Goal: Information Seeking & Learning: Check status

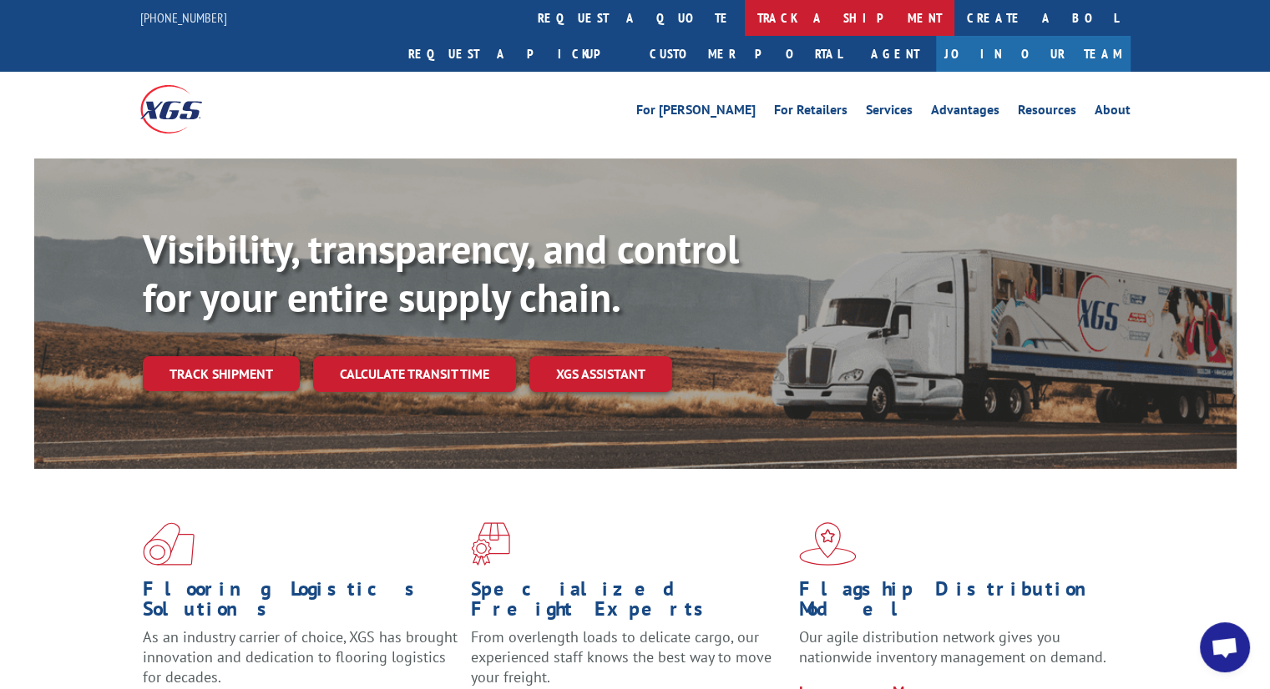
click at [745, 18] on link "track a shipment" at bounding box center [850, 18] width 210 height 36
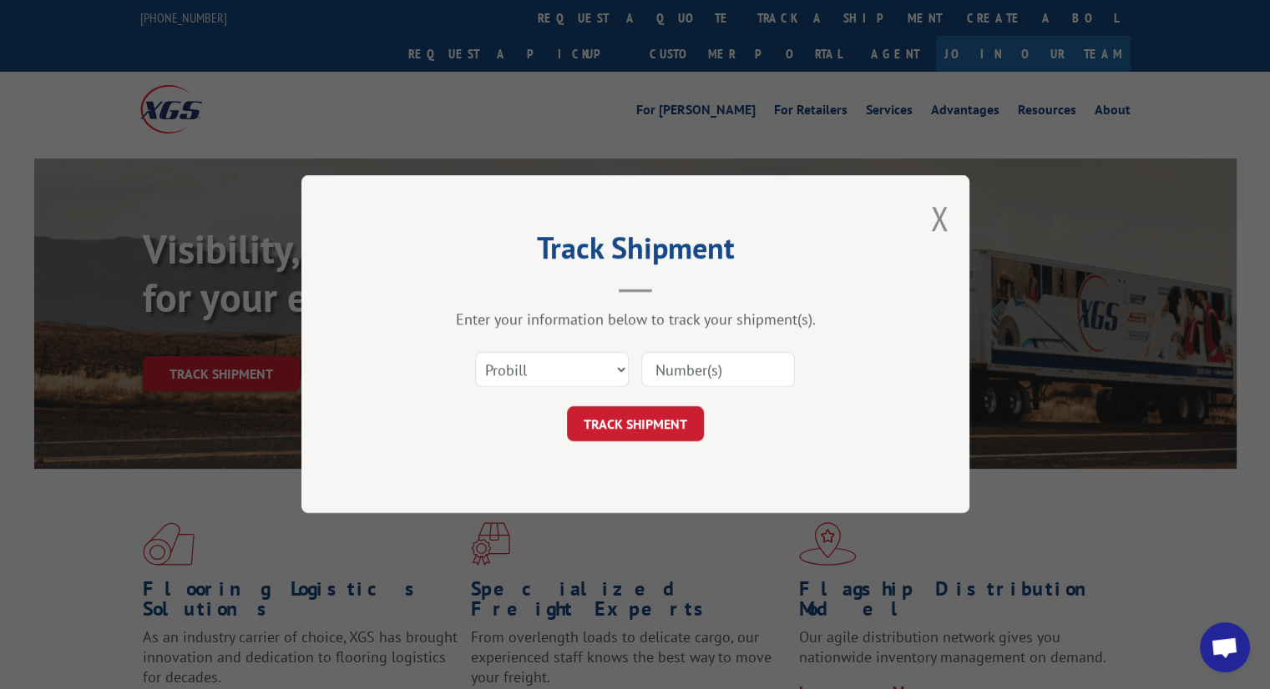
drag, startPoint x: 718, startPoint y: 361, endPoint x: 712, endPoint y: 374, distance: 13.8
click at [718, 361] on input at bounding box center [718, 370] width 154 height 35
type input "16900850"
click at [669, 433] on button "TRACK SHIPMENT" at bounding box center [635, 424] width 137 height 35
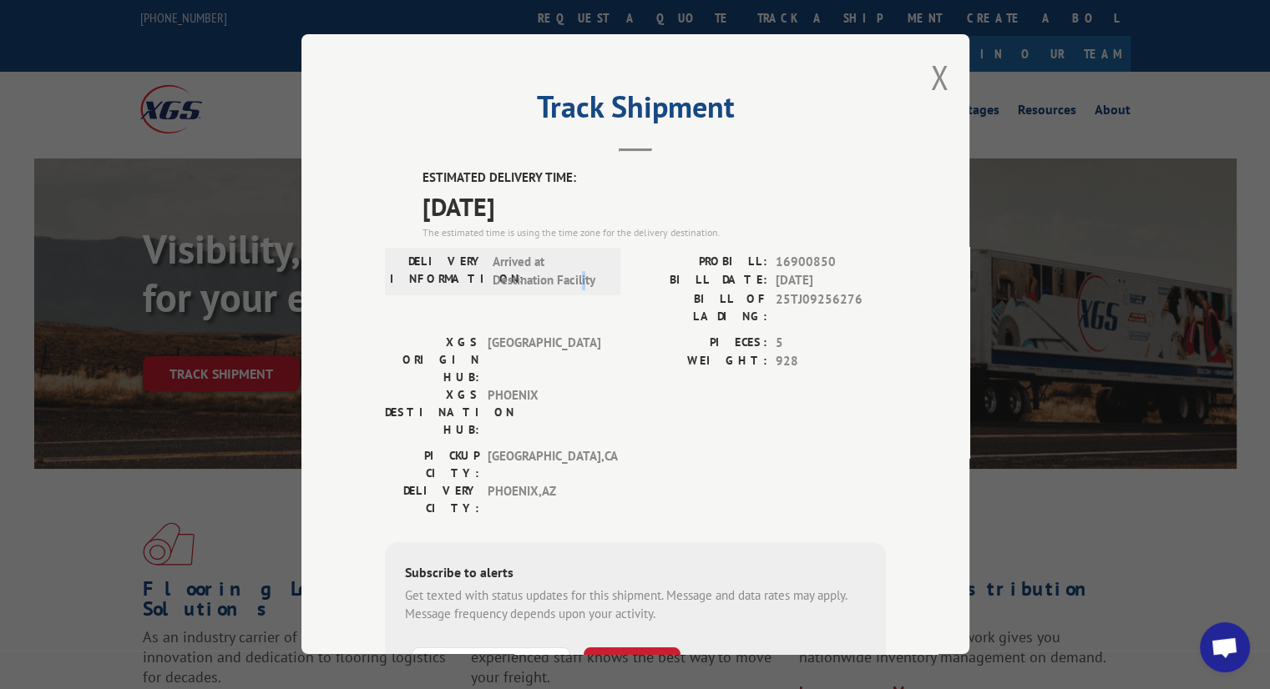
click at [576, 305] on div "DELIVERY INFORMATION: Arrived at Destination Facility" at bounding box center [502, 293] width 235 height 81
drag, startPoint x: 564, startPoint y: 368, endPoint x: 563, endPoint y: 378, distance: 10.1
click at [564, 386] on span "PHOENIX" at bounding box center [543, 412] width 113 height 53
click at [554, 482] on span "[GEOGRAPHIC_DATA] , [GEOGRAPHIC_DATA]" at bounding box center [543, 499] width 113 height 35
click at [930, 70] on button "Close modal" at bounding box center [939, 77] width 18 height 44
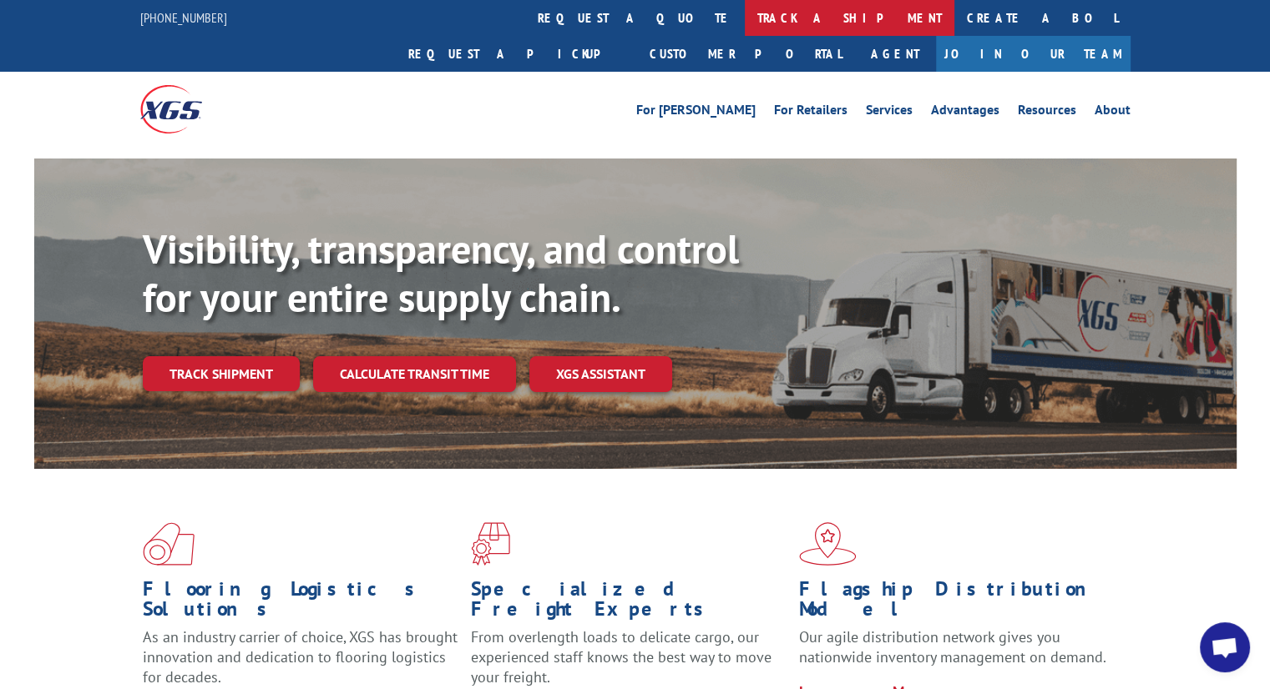
click at [745, 22] on link "track a shipment" at bounding box center [850, 18] width 210 height 36
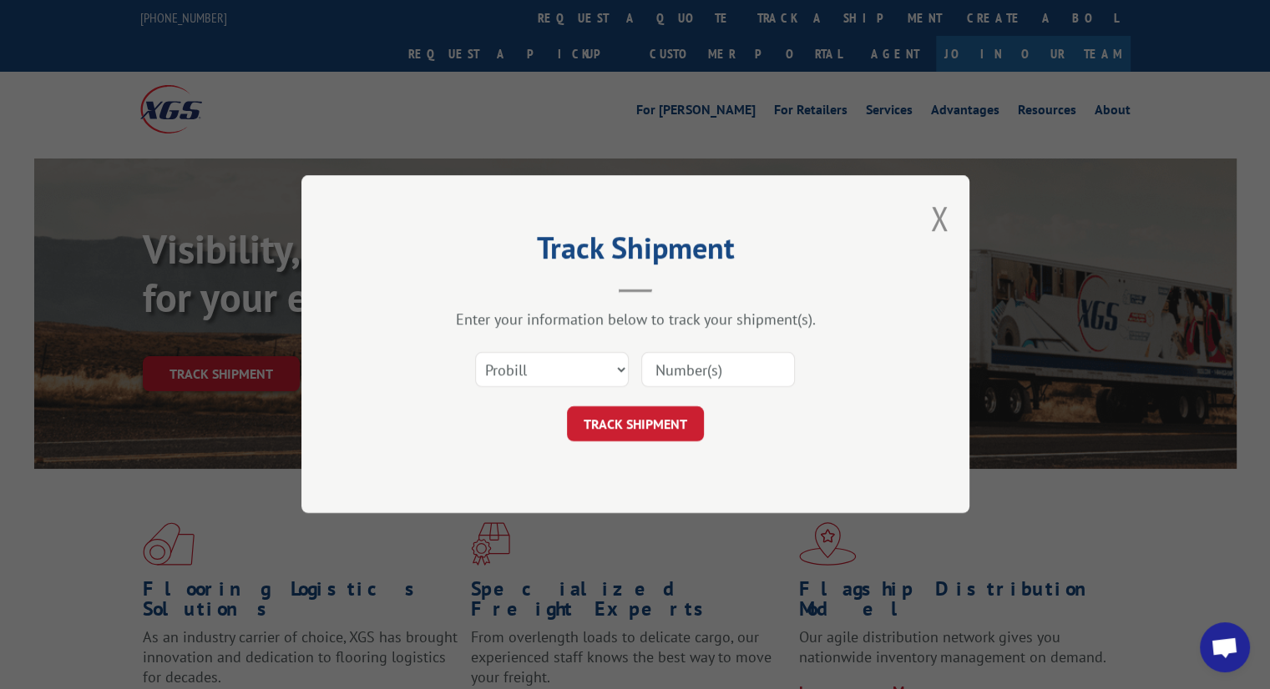
click at [669, 373] on input at bounding box center [718, 370] width 154 height 35
type input "16900850"
click at [948, 228] on div "Track Shipment Enter your information below to track your shipment(s). Select c…" at bounding box center [635, 344] width 668 height 338
click at [942, 221] on button "Close modal" at bounding box center [939, 218] width 18 height 44
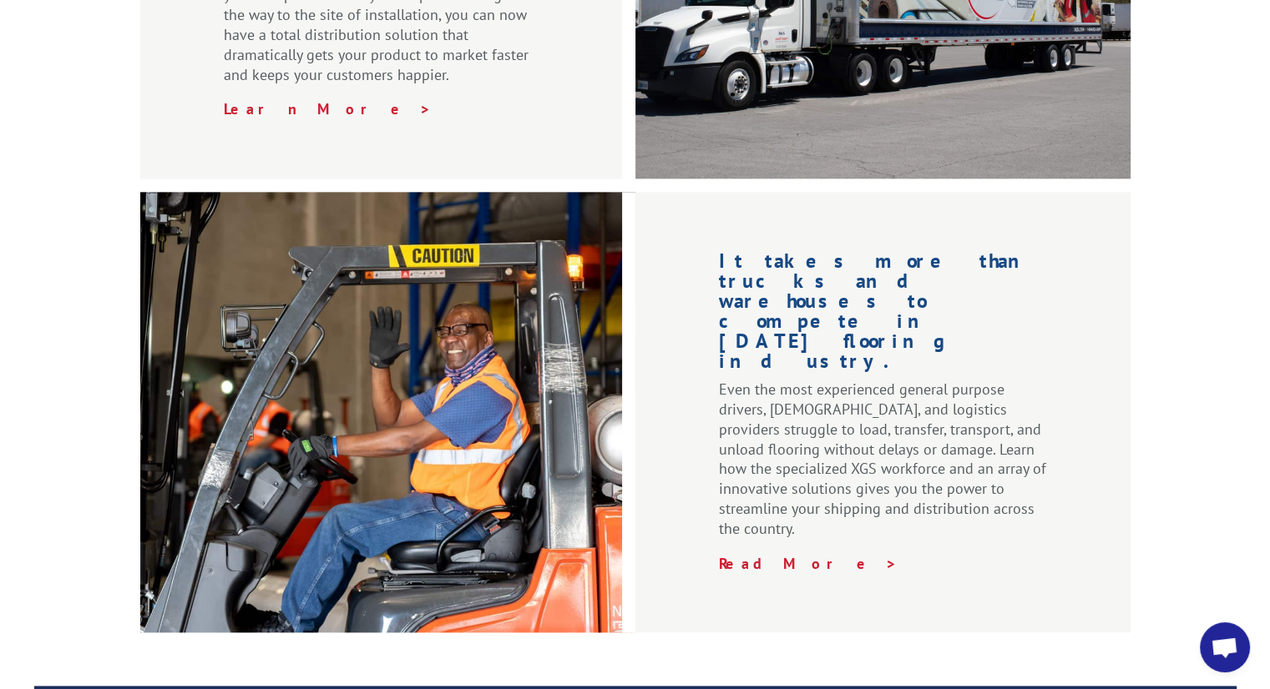
scroll to position [2614, 0]
